Goal: Check status: Check status

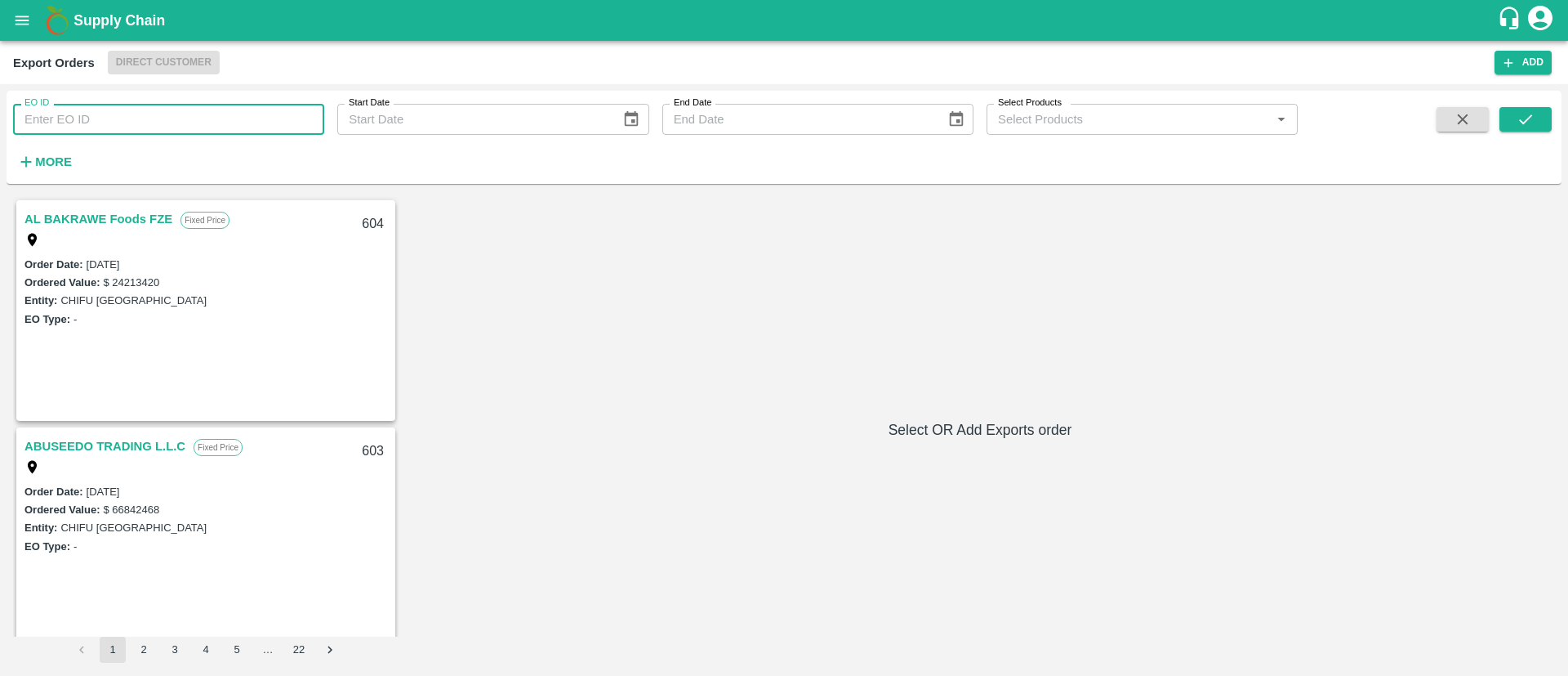
click at [155, 124] on input "EO ID" at bounding box center [168, 119] width 311 height 31
click at [25, 21] on icon "open drawer" at bounding box center [22, 20] width 18 height 18
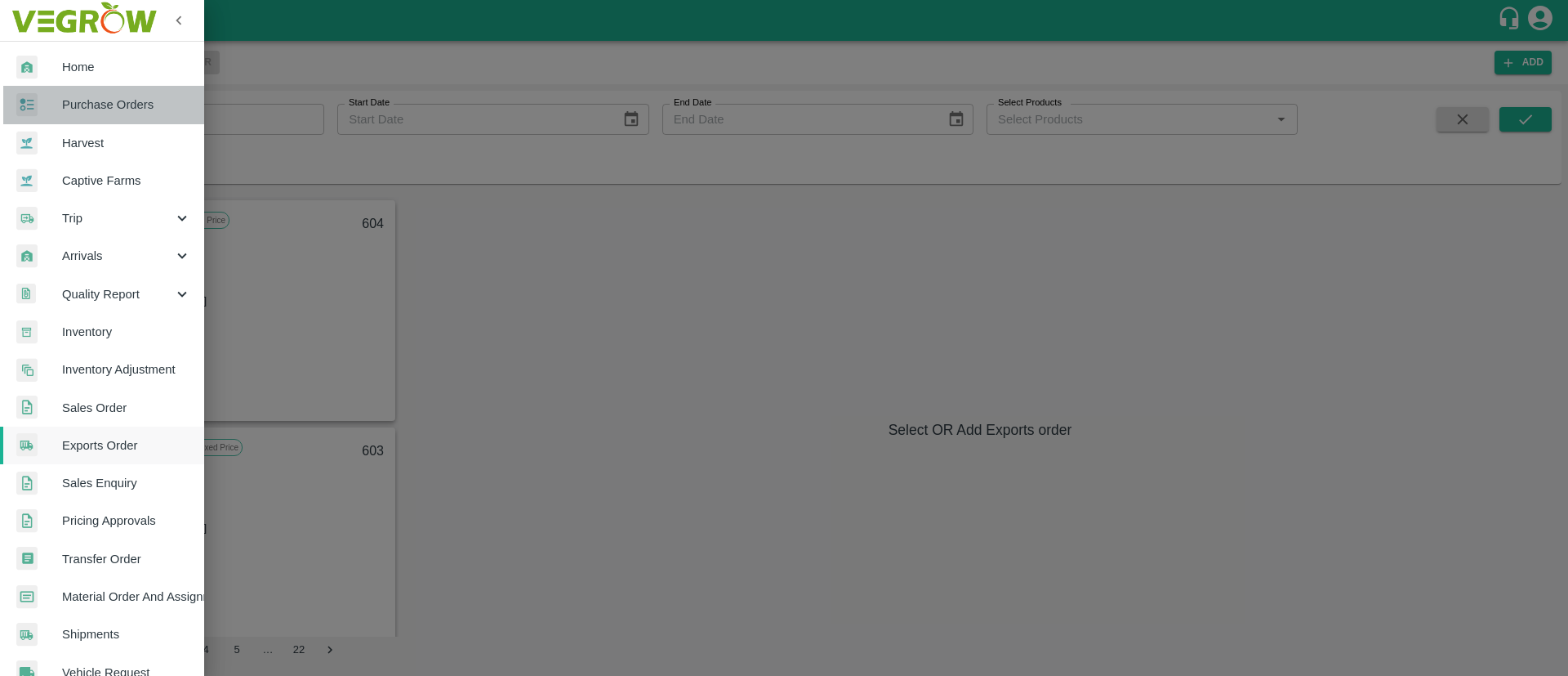
click at [125, 113] on span "Purchase Orders" at bounding box center [127, 105] width 129 height 18
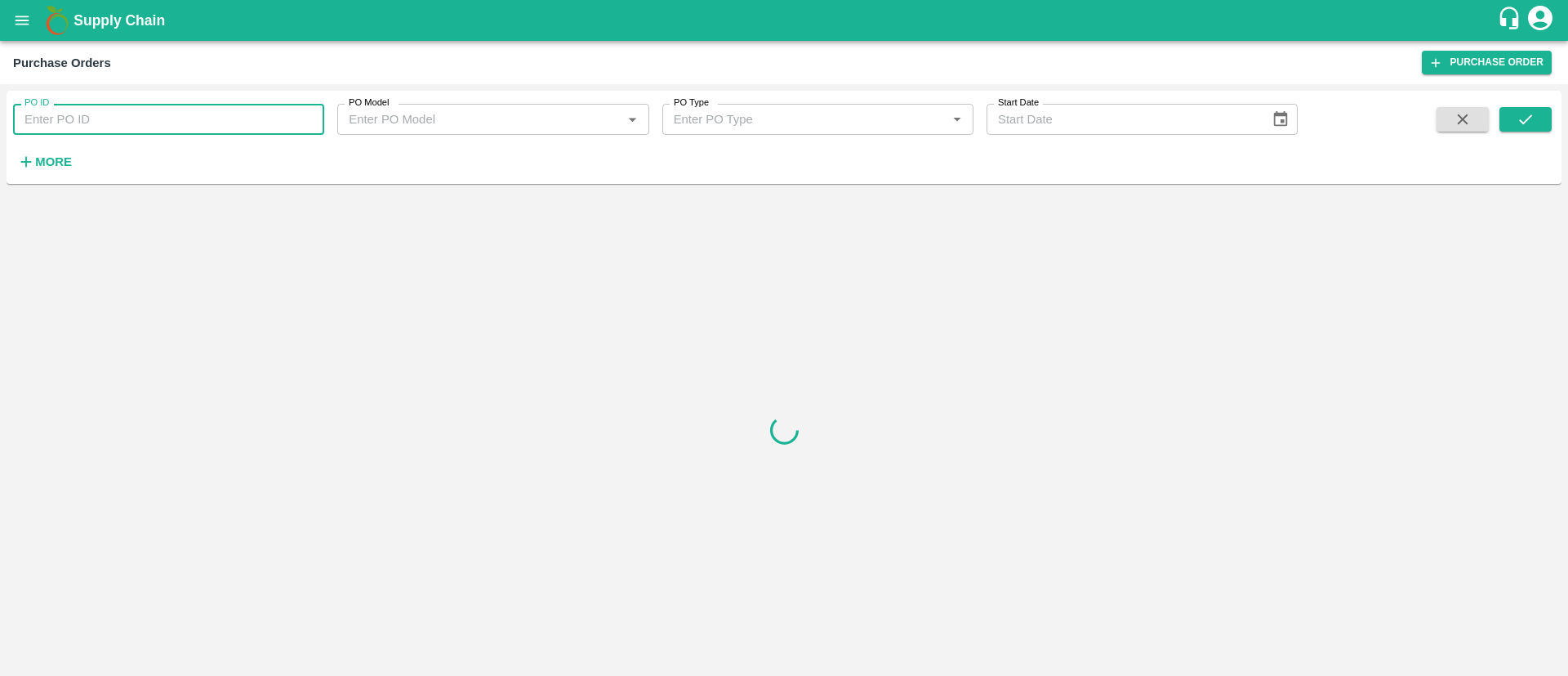
click at [182, 128] on input "PO ID" at bounding box center [168, 119] width 311 height 31
paste input "174591"
type input "174591"
click at [1529, 118] on icon "submit" at bounding box center [1525, 119] width 13 height 10
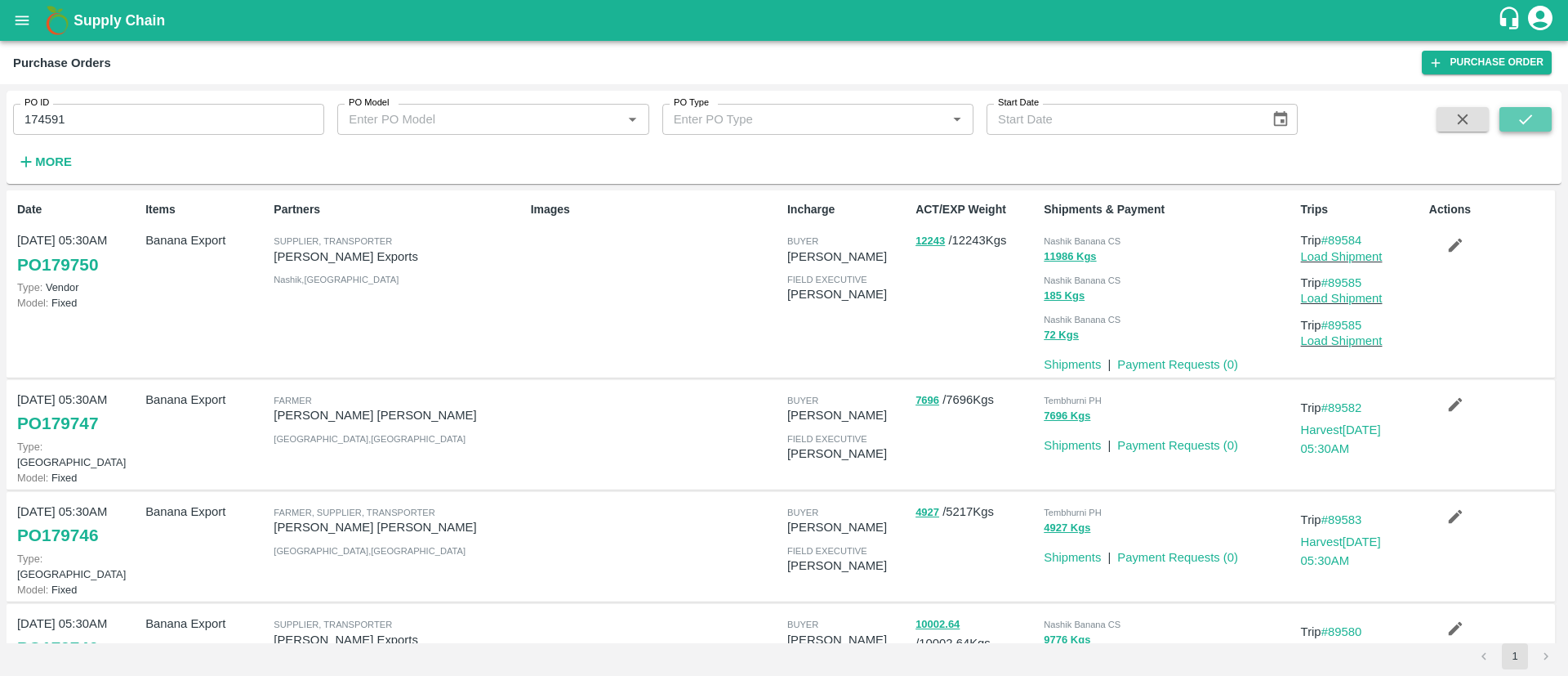
click at [1512, 121] on button "submit" at bounding box center [1525, 119] width 52 height 25
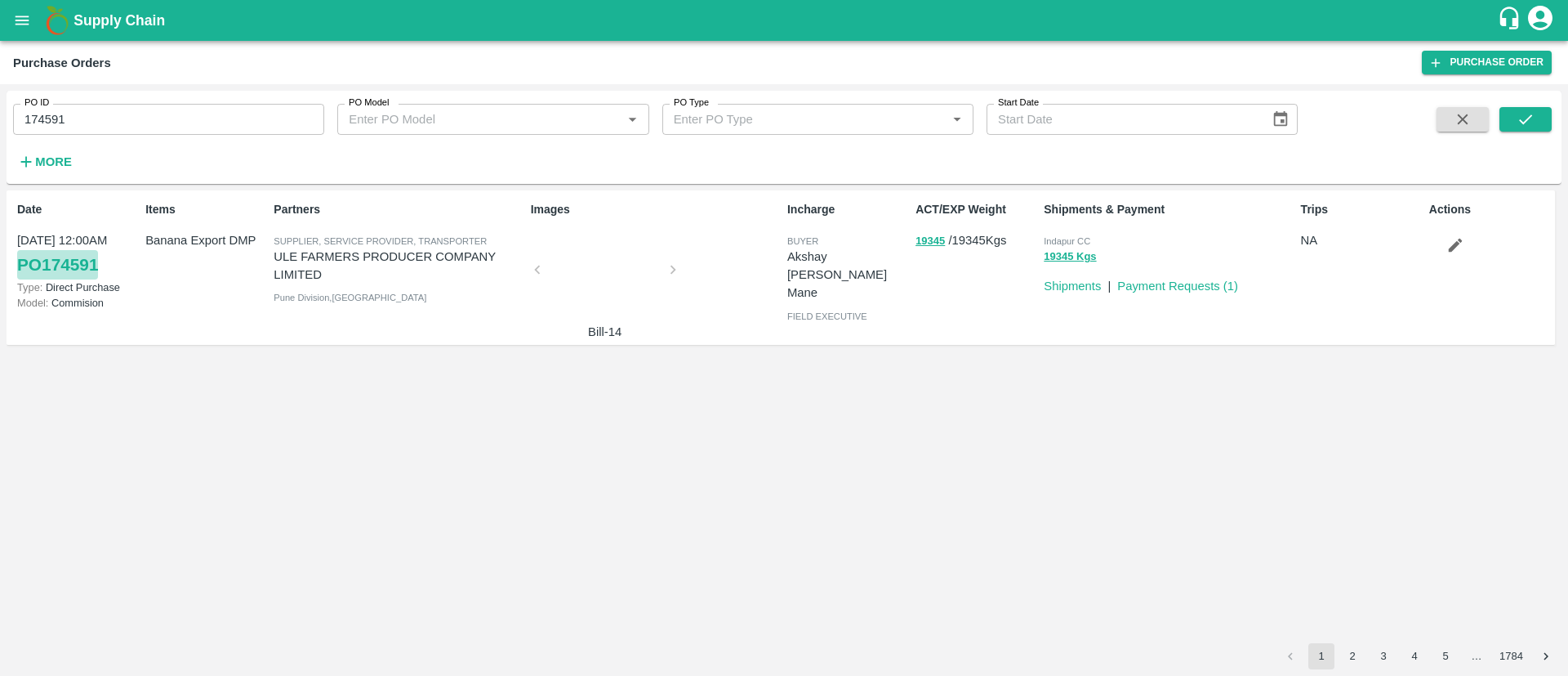
click at [88, 264] on link "PO 174591" at bounding box center [57, 265] width 81 height 29
